Goal: Navigation & Orientation: Find specific page/section

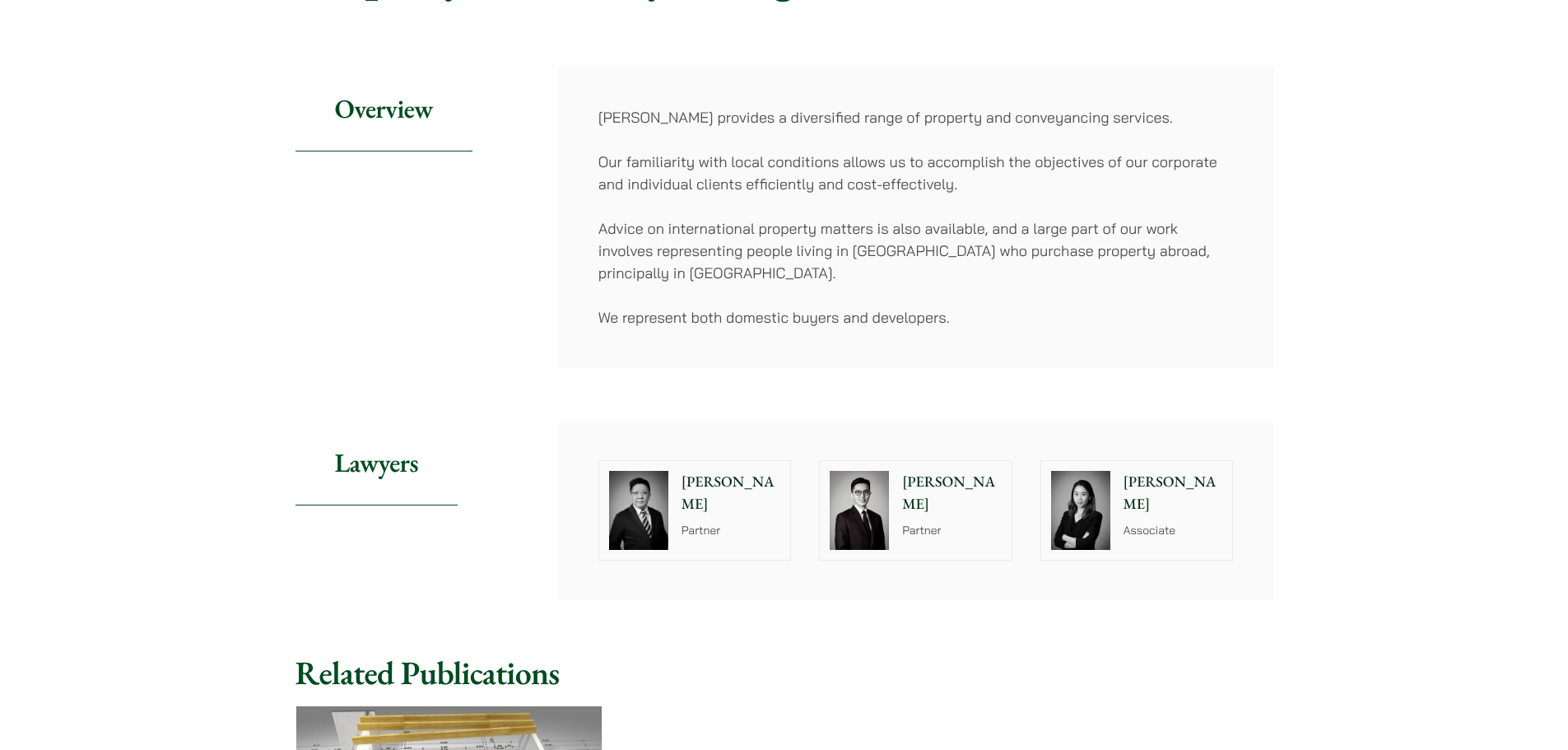
scroll to position [246, 0]
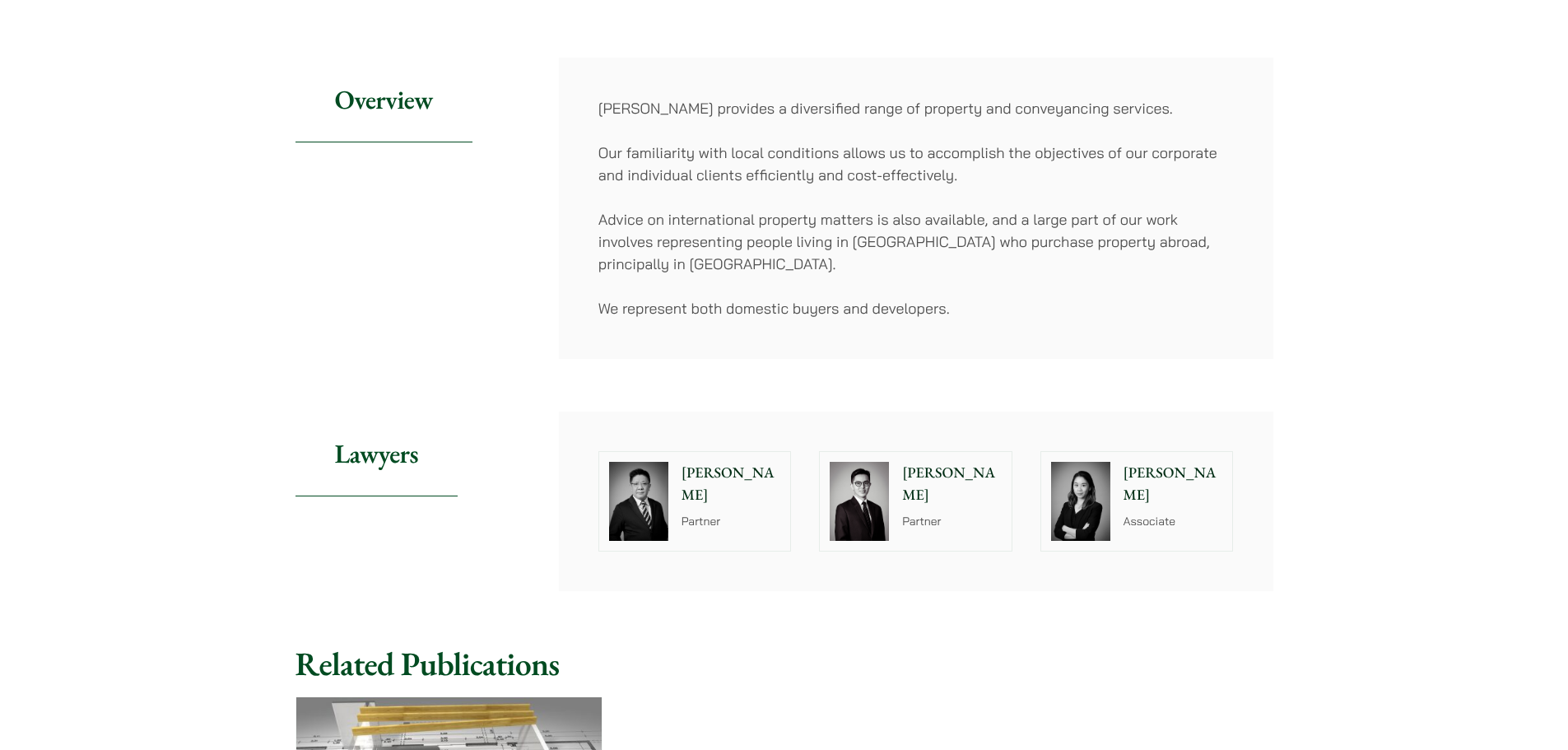
click at [849, 495] on img at bounding box center [859, 501] width 59 height 79
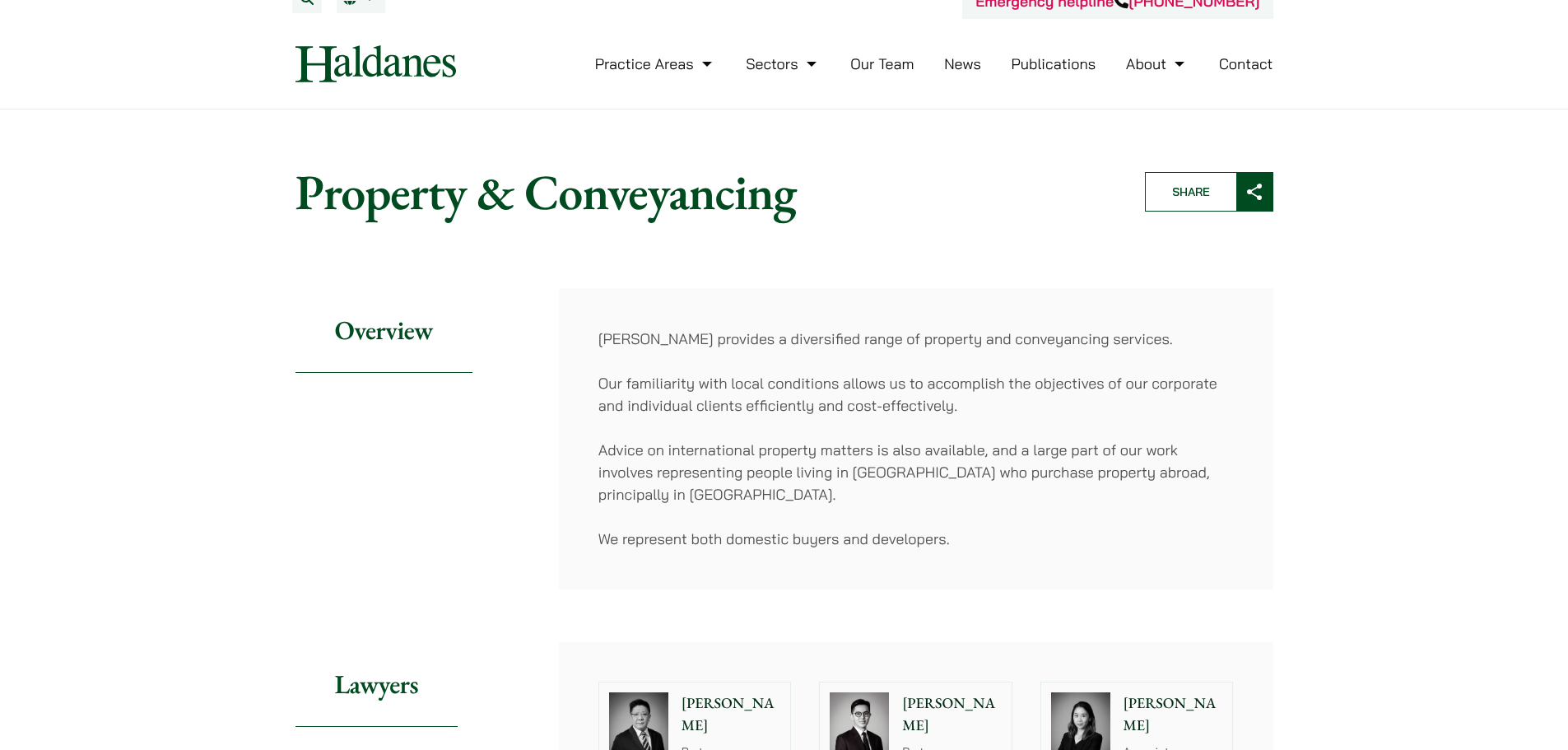
scroll to position [0, 0]
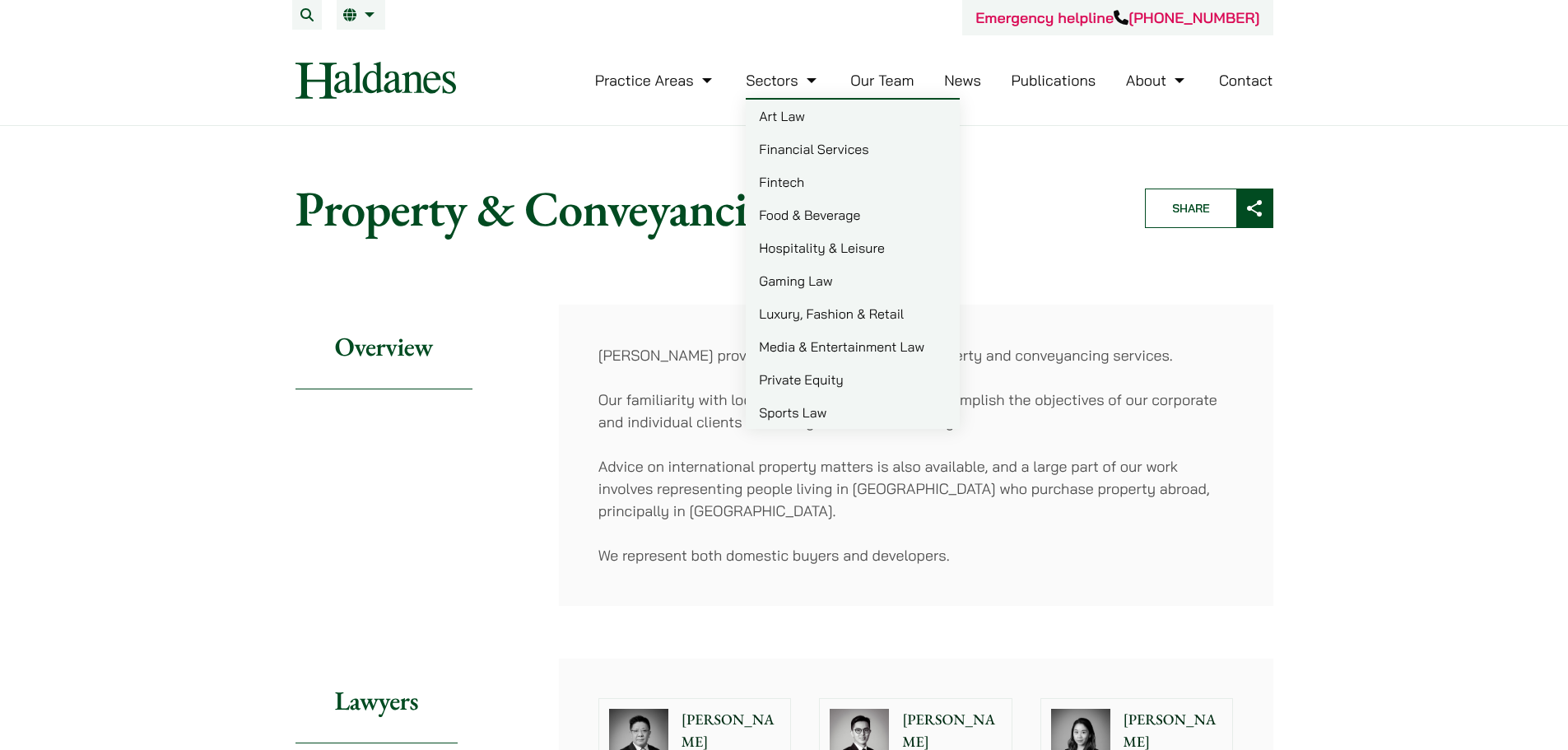
click at [785, 184] on link "Fintech" at bounding box center [852, 182] width 214 height 32
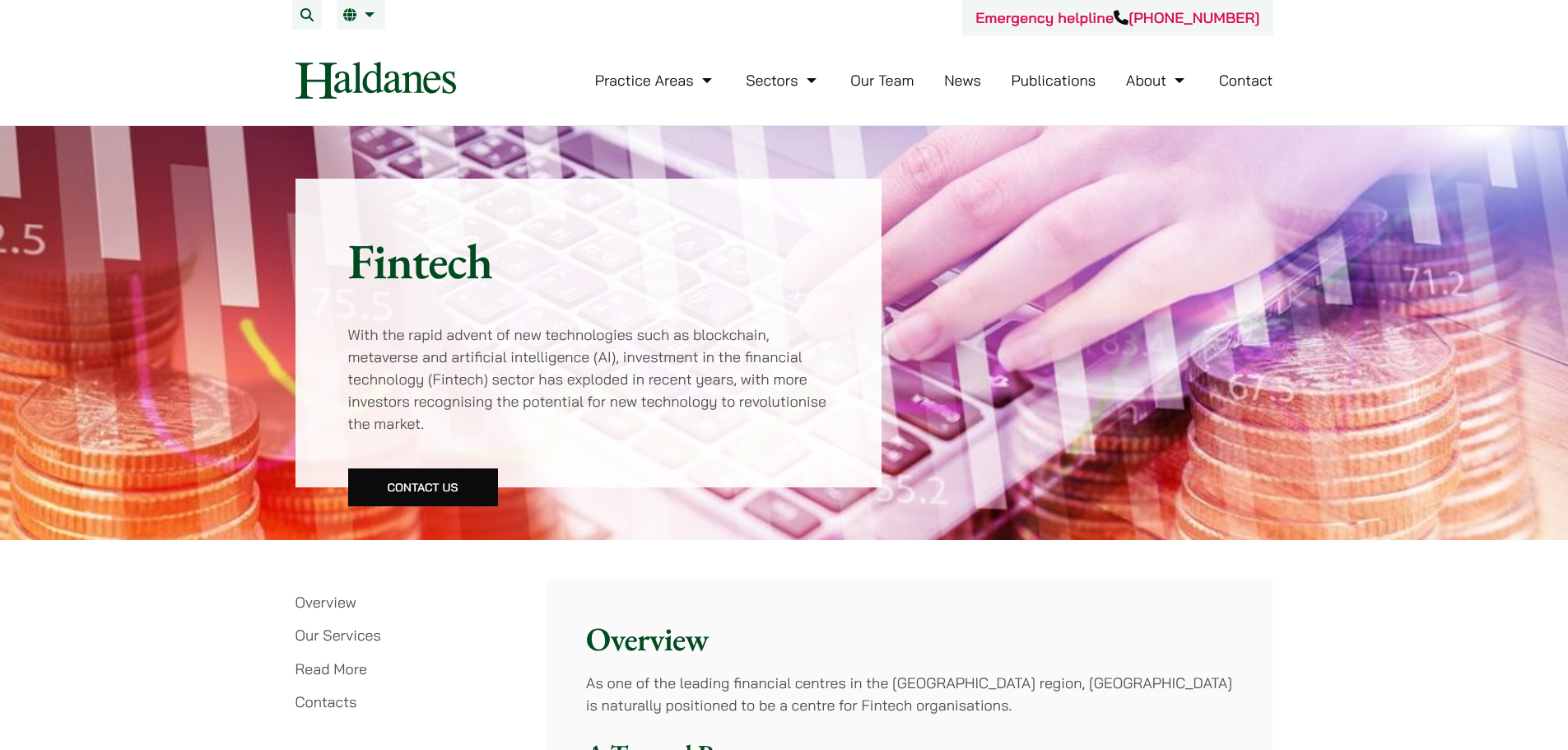
click at [882, 77] on link "Our Team" at bounding box center [882, 80] width 63 height 19
